Goal: Task Accomplishment & Management: Manage account settings

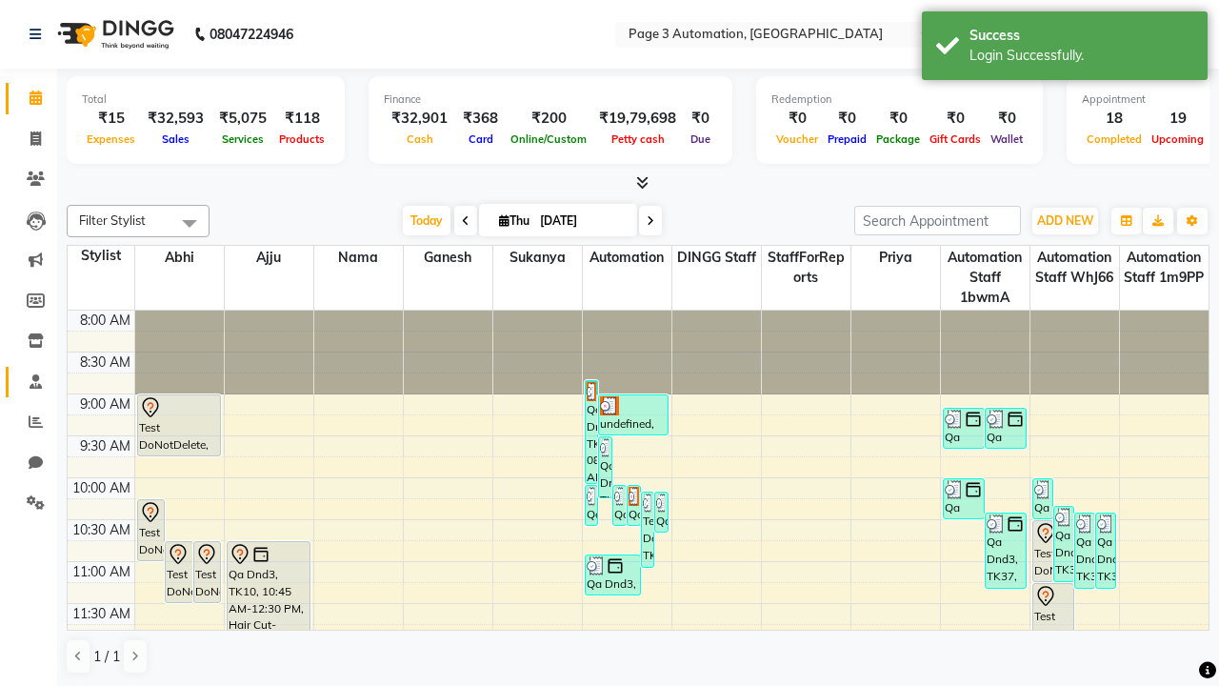
click at [29, 381] on span at bounding box center [35, 383] width 33 height 22
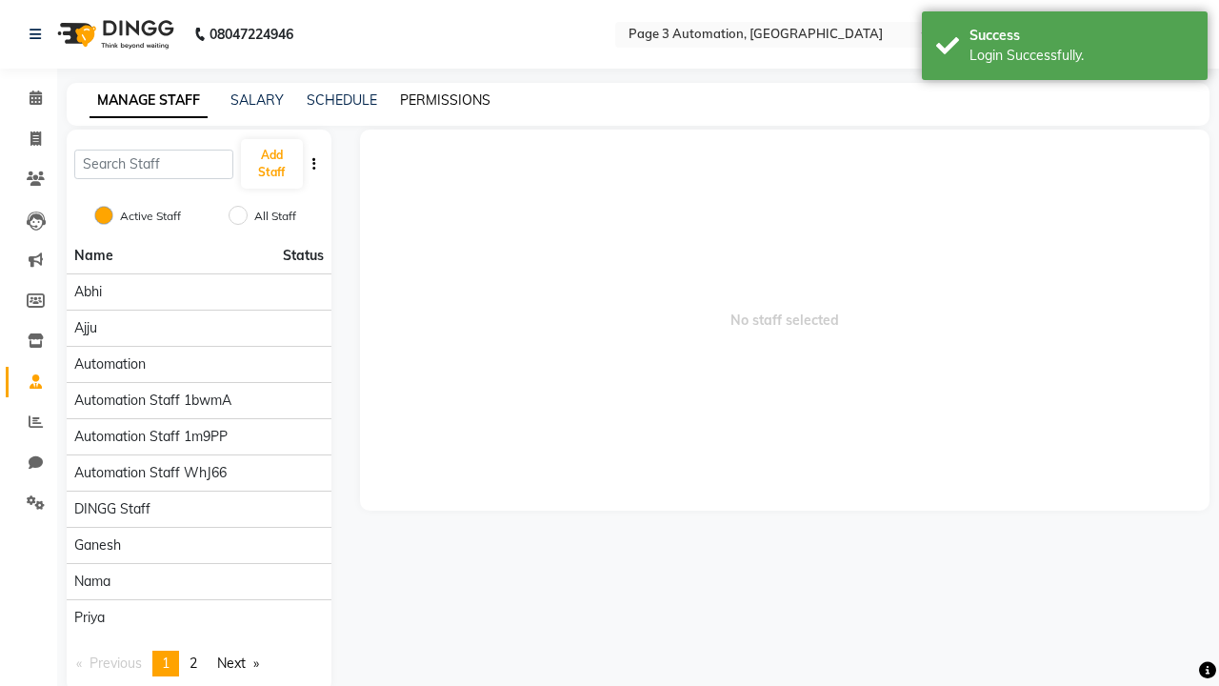
click at [445, 100] on link "PERMISSIONS" at bounding box center [445, 99] width 91 height 17
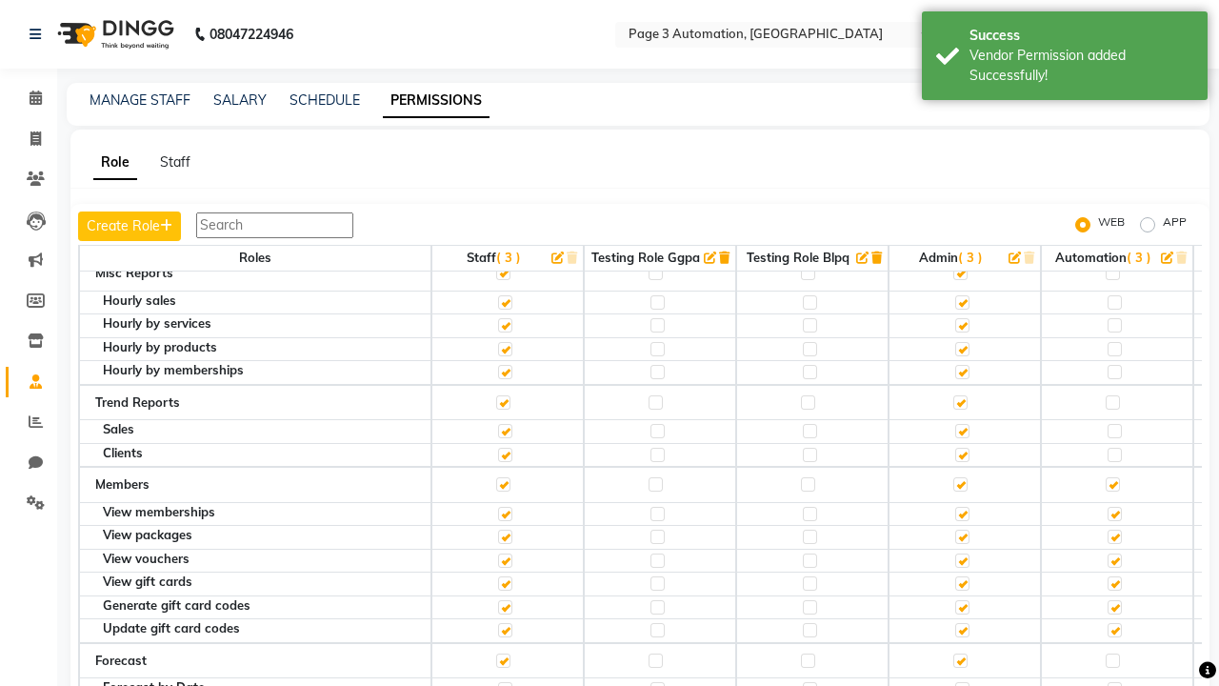
scroll to position [19, 0]
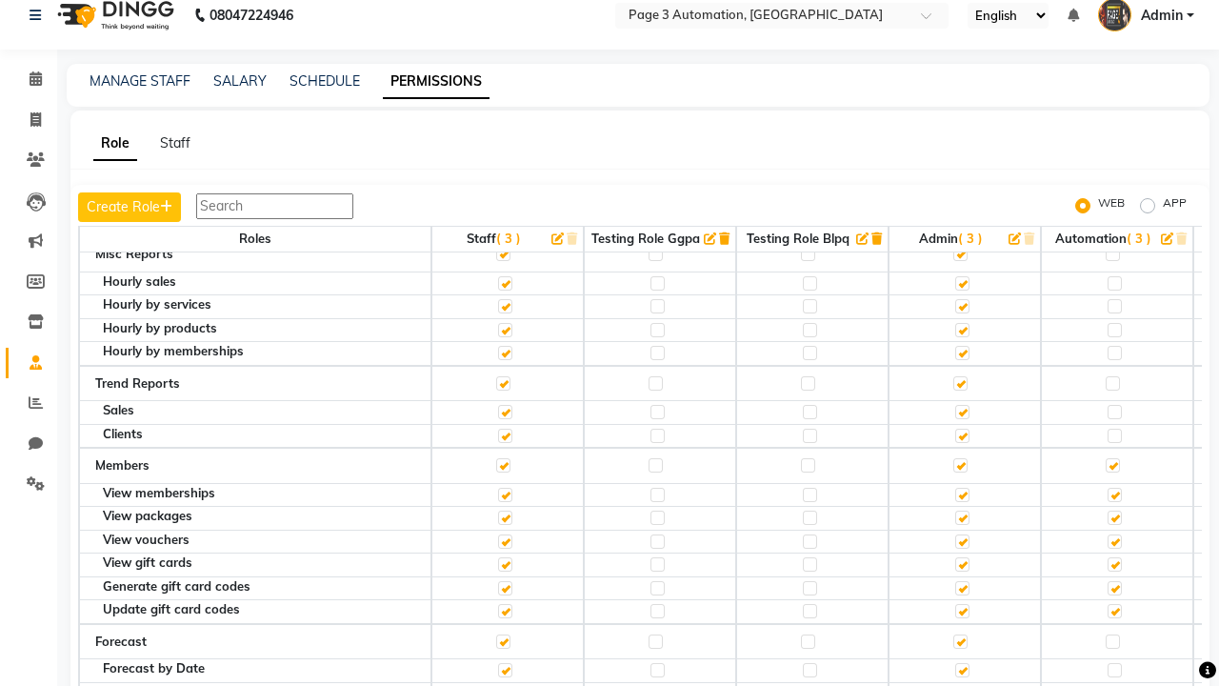
click at [1146, 15] on span "Admin" at bounding box center [1162, 16] width 42 height 20
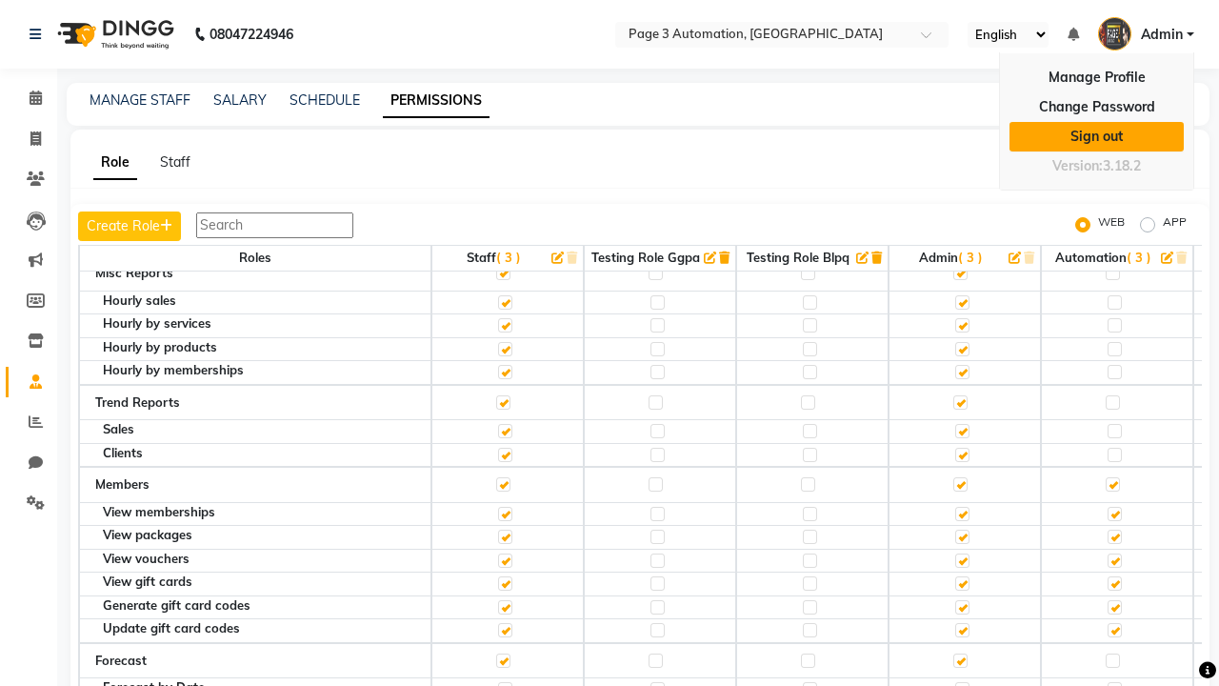
click at [1096, 136] on link "Sign out" at bounding box center [1097, 137] width 174 height 30
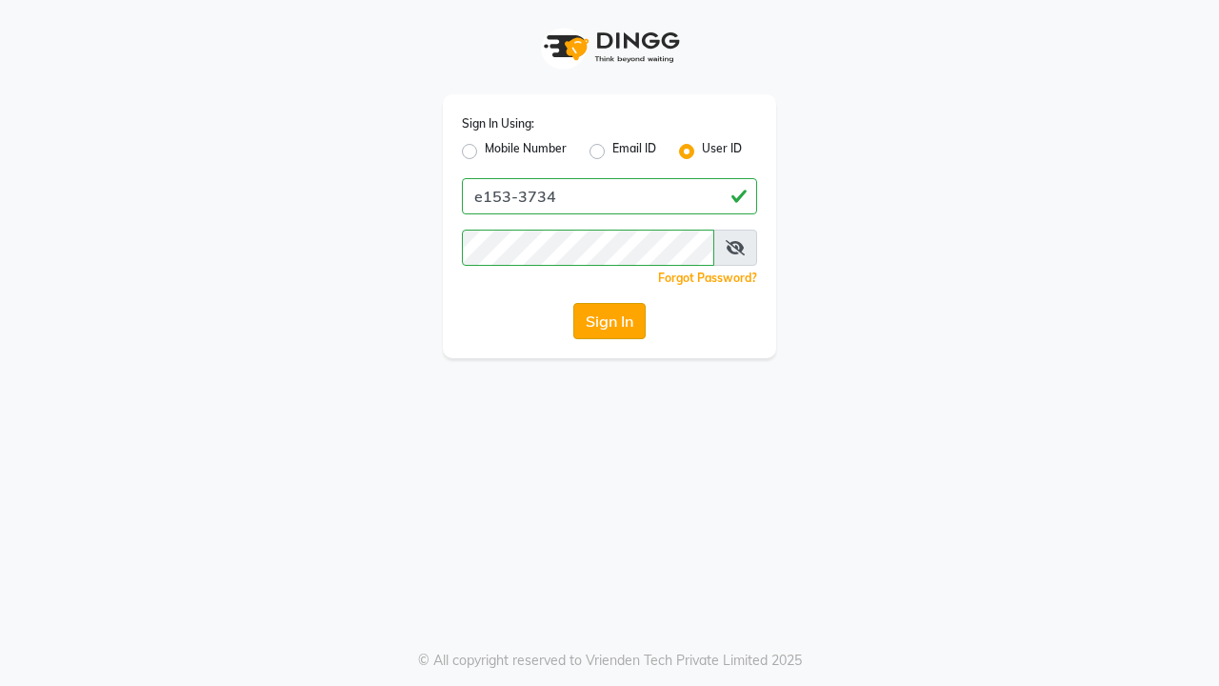
click at [610, 321] on button "Sign In" at bounding box center [609, 321] width 72 height 36
